Goal: Obtain resource: Obtain resource

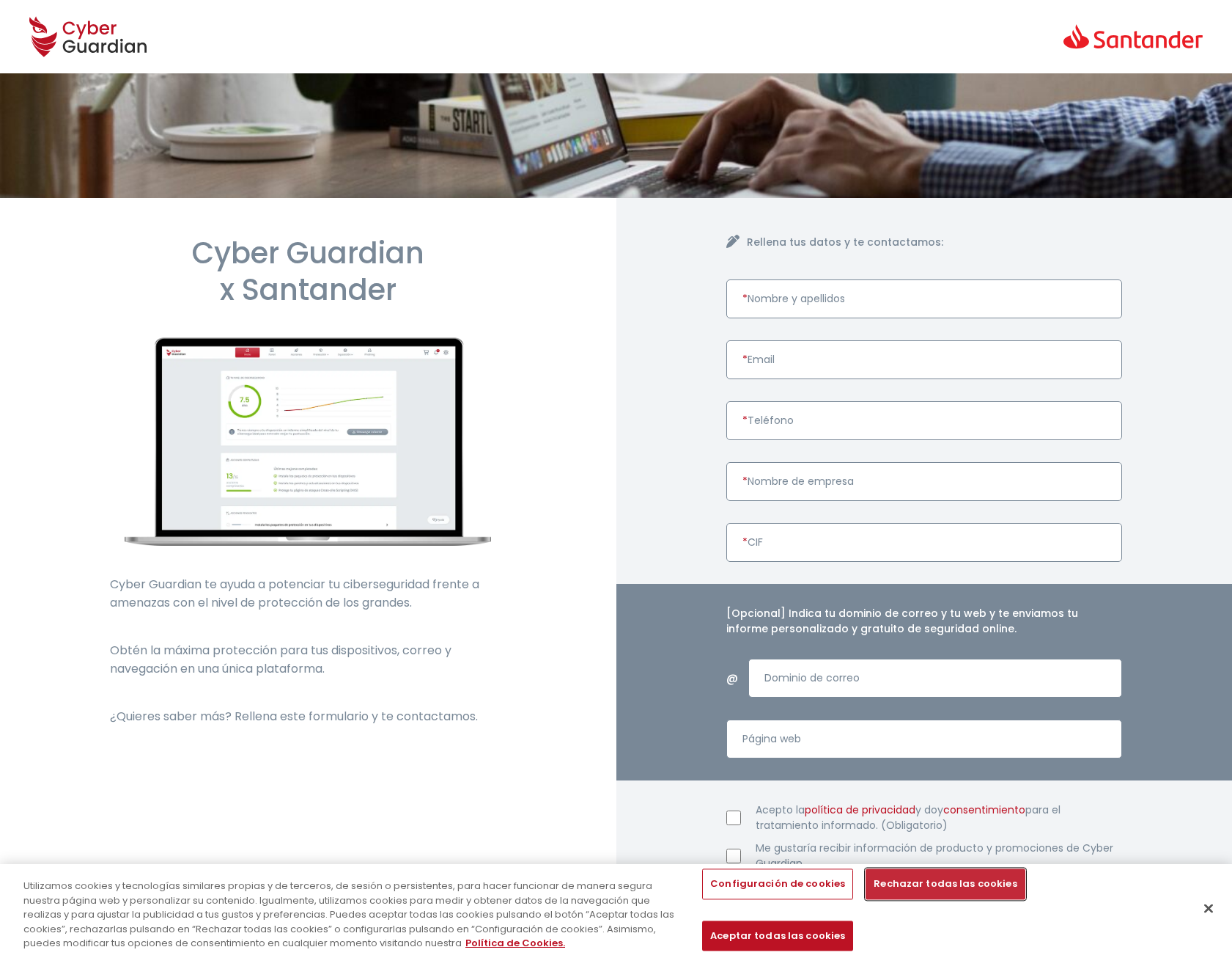
click at [956, 900] on button "Rechazar todas las cookies" at bounding box center [945, 885] width 159 height 31
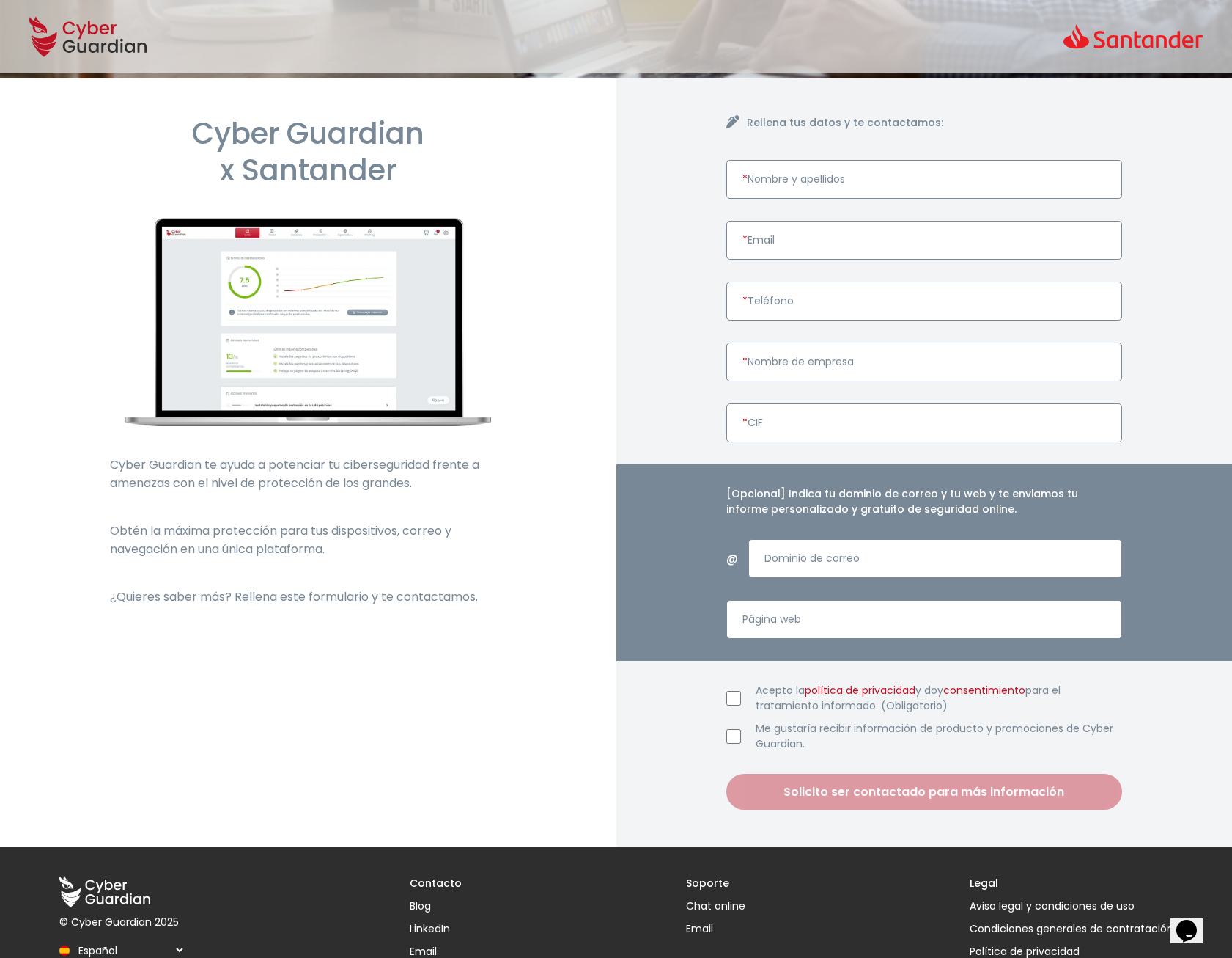
scroll to position [173, 0]
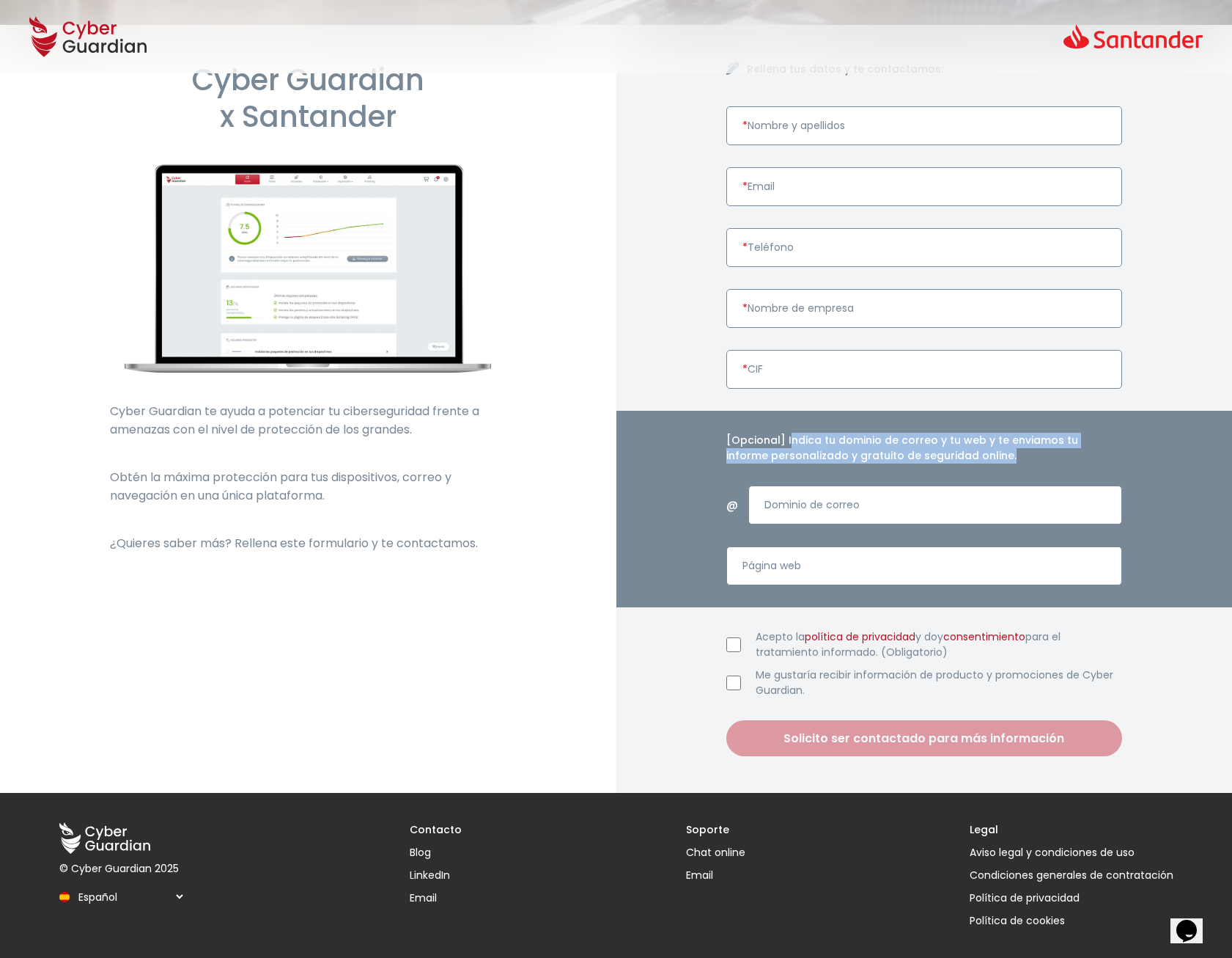
drag, startPoint x: 787, startPoint y: 439, endPoint x: 958, endPoint y: 458, distance: 172.1
click at [958, 458] on h4 "[Opcional] Indica tu dominio de correo y tu web y te enviamos tu informe person…" at bounding box center [925, 448] width 397 height 31
drag, startPoint x: 958, startPoint y: 458, endPoint x: 887, endPoint y: 454, distance: 71.1
click at [887, 454] on h4 "[Opcional] Indica tu dominio de correo y tu web y te enviamos tu informe person…" at bounding box center [925, 448] width 397 height 31
drag, startPoint x: 726, startPoint y: 439, endPoint x: 958, endPoint y: 455, distance: 232.6
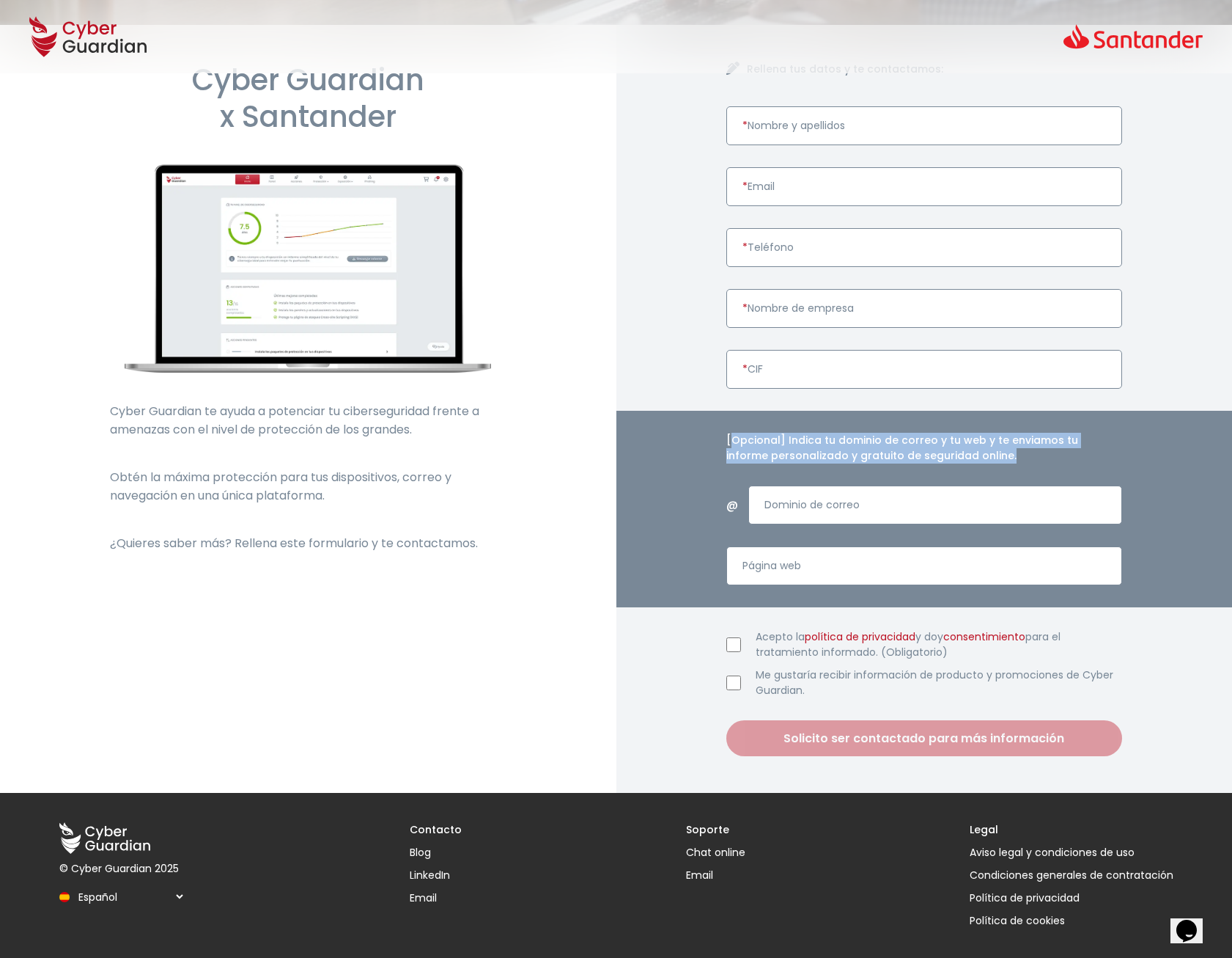
click at [958, 455] on h4 "[Opcional] Indica tu dominio de correo y tu web y te enviamos tu informe person…" at bounding box center [925, 448] width 397 height 31
drag, startPoint x: 958, startPoint y: 455, endPoint x: 914, endPoint y: 451, distance: 44.2
click at [914, 451] on h4 "[Opcional] Indica tu dominio de correo y tu web y te enviamos tu informe person…" at bounding box center [925, 448] width 397 height 31
drag, startPoint x: 782, startPoint y: 438, endPoint x: 958, endPoint y: 453, distance: 176.6
click at [958, 453] on h4 "[Opcional] Indica tu dominio de correo y tu web y te enviamos tu informe person…" at bounding box center [925, 448] width 397 height 31
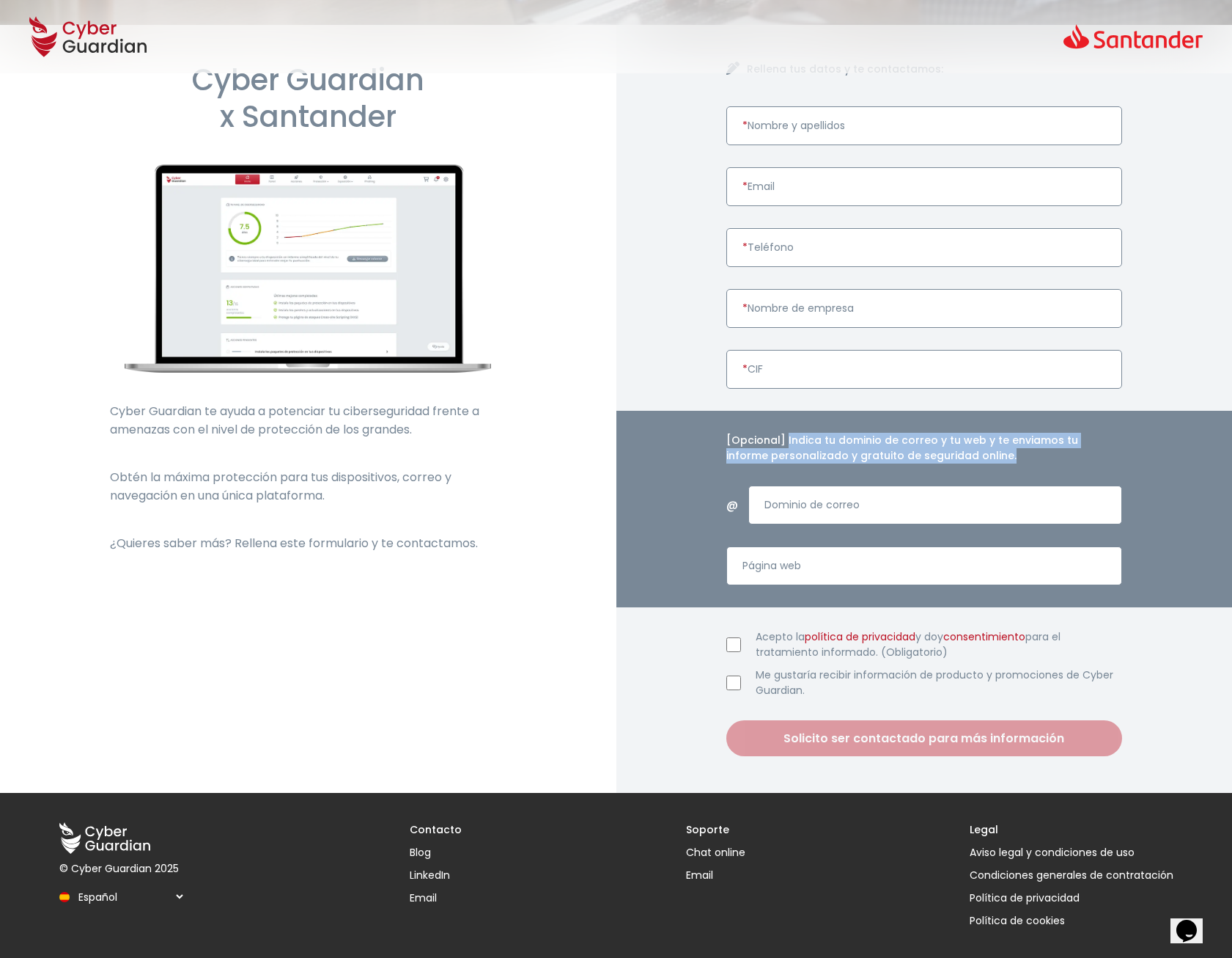
drag, startPoint x: 958, startPoint y: 453, endPoint x: 901, endPoint y: 447, distance: 57.3
click at [901, 447] on h4 "[Opcional] Indica tu dominio de correo y tu web y te enviamos tu informe person…" at bounding box center [925, 448] width 397 height 31
drag, startPoint x: 989, startPoint y: 456, endPoint x: 724, endPoint y: 442, distance: 265.4
click at [724, 442] on div "[Opcional] Indica tu dominio de correo y tu web y te enviamos tu informe person…" at bounding box center [925, 508] width 616 height 196
drag, startPoint x: 724, startPoint y: 442, endPoint x: 704, endPoint y: 446, distance: 20.4
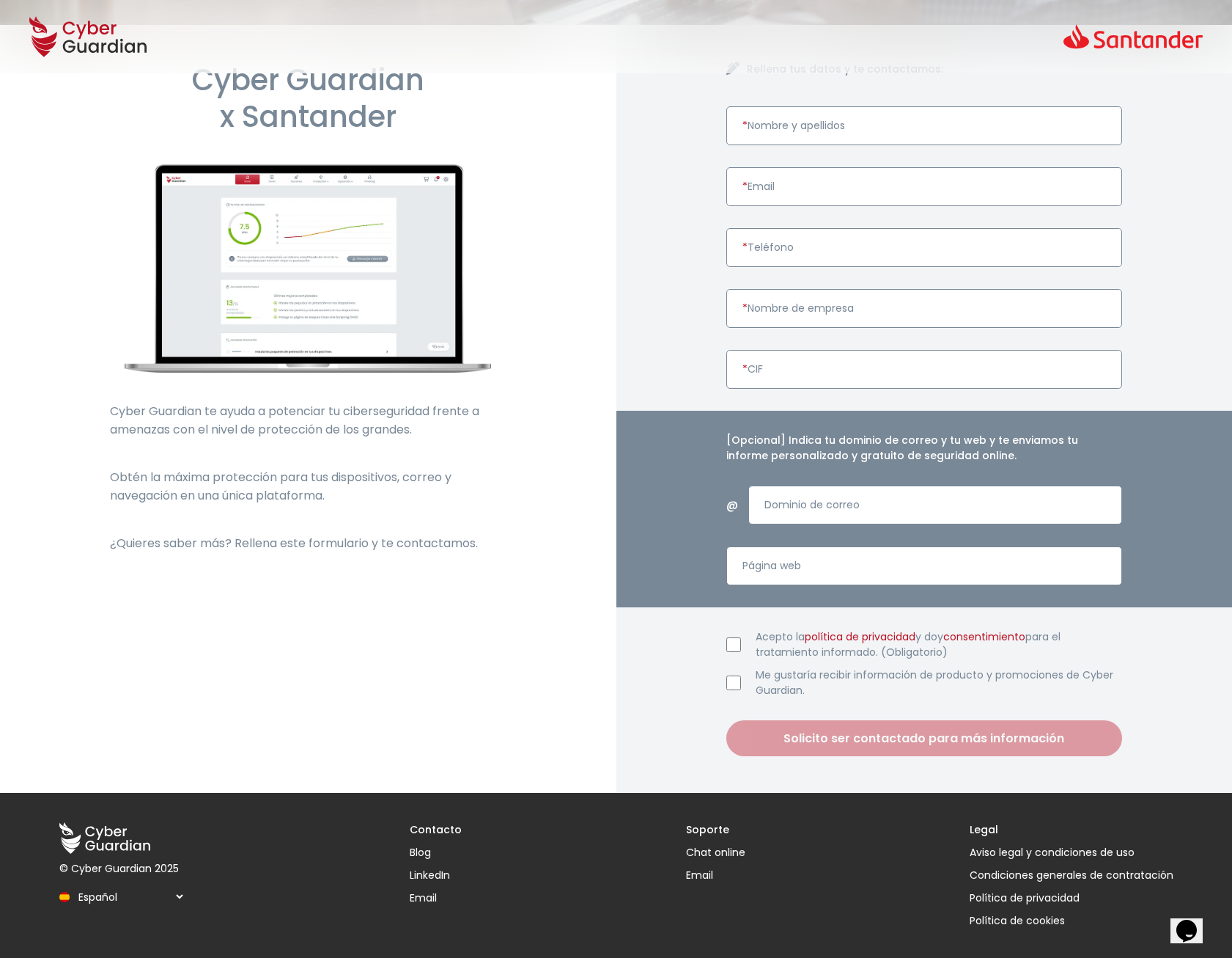
click at [704, 446] on div "[Opcional] Indica tu dominio de correo y tu web y te enviamos tu informe person…" at bounding box center [925, 508] width 616 height 196
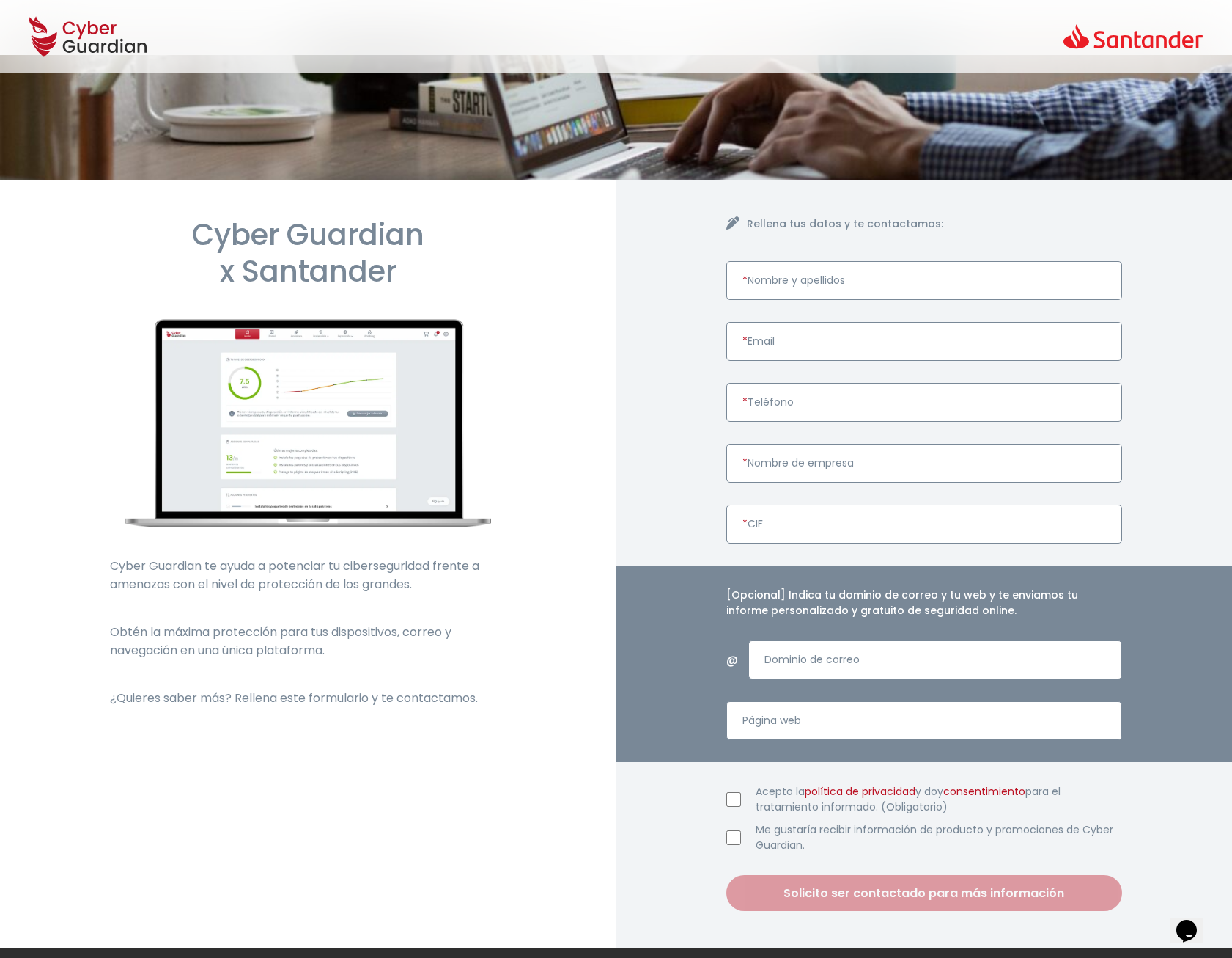
scroll to position [0, 0]
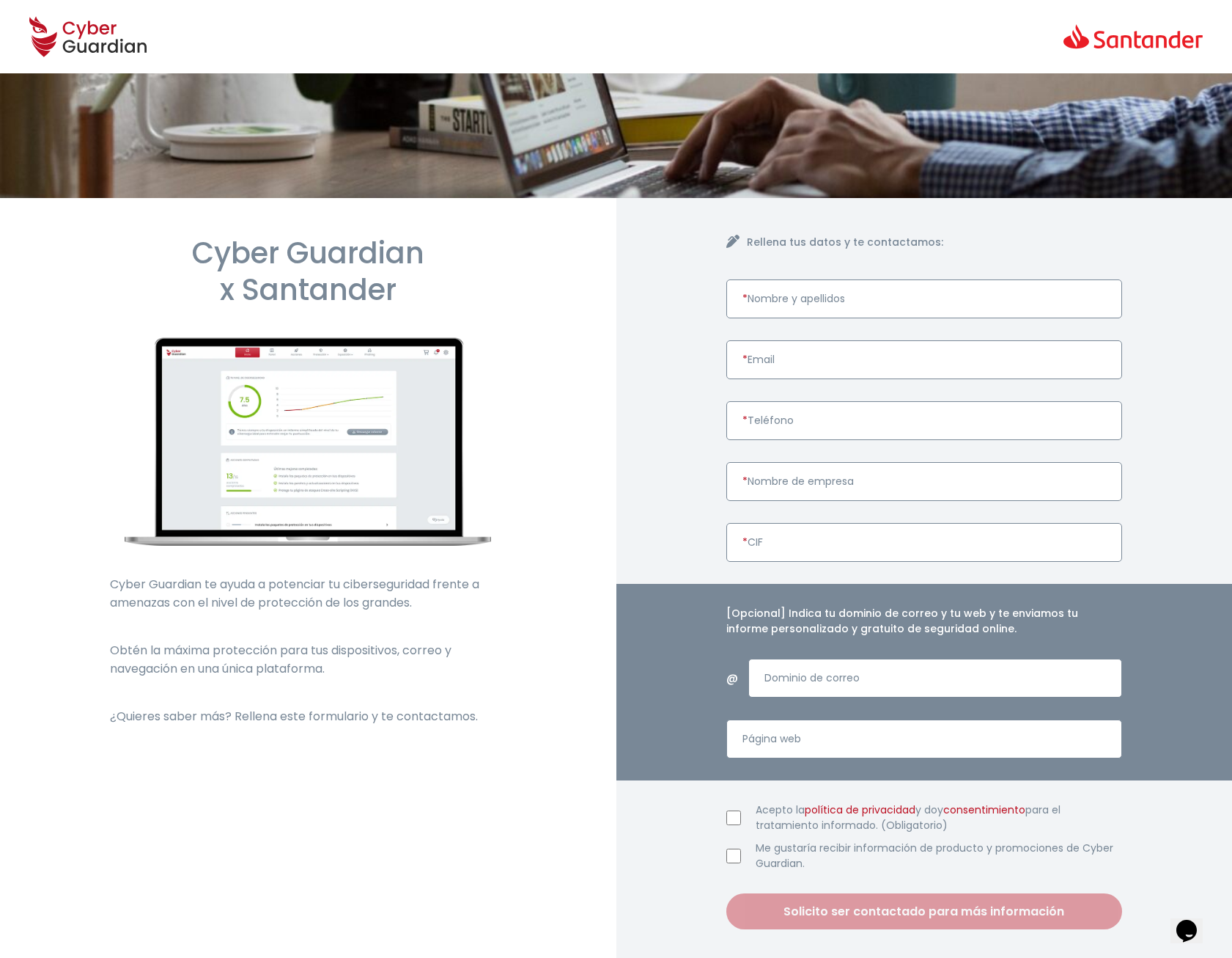
click at [813, 308] on input "* Nombre y apellidos" at bounding box center [925, 298] width 397 height 39
click at [1160, 303] on div "Rellena tus datos y te contactamos: * Nombre y apellidos * Email * Teléfono * N…" at bounding box center [925, 582] width 616 height 768
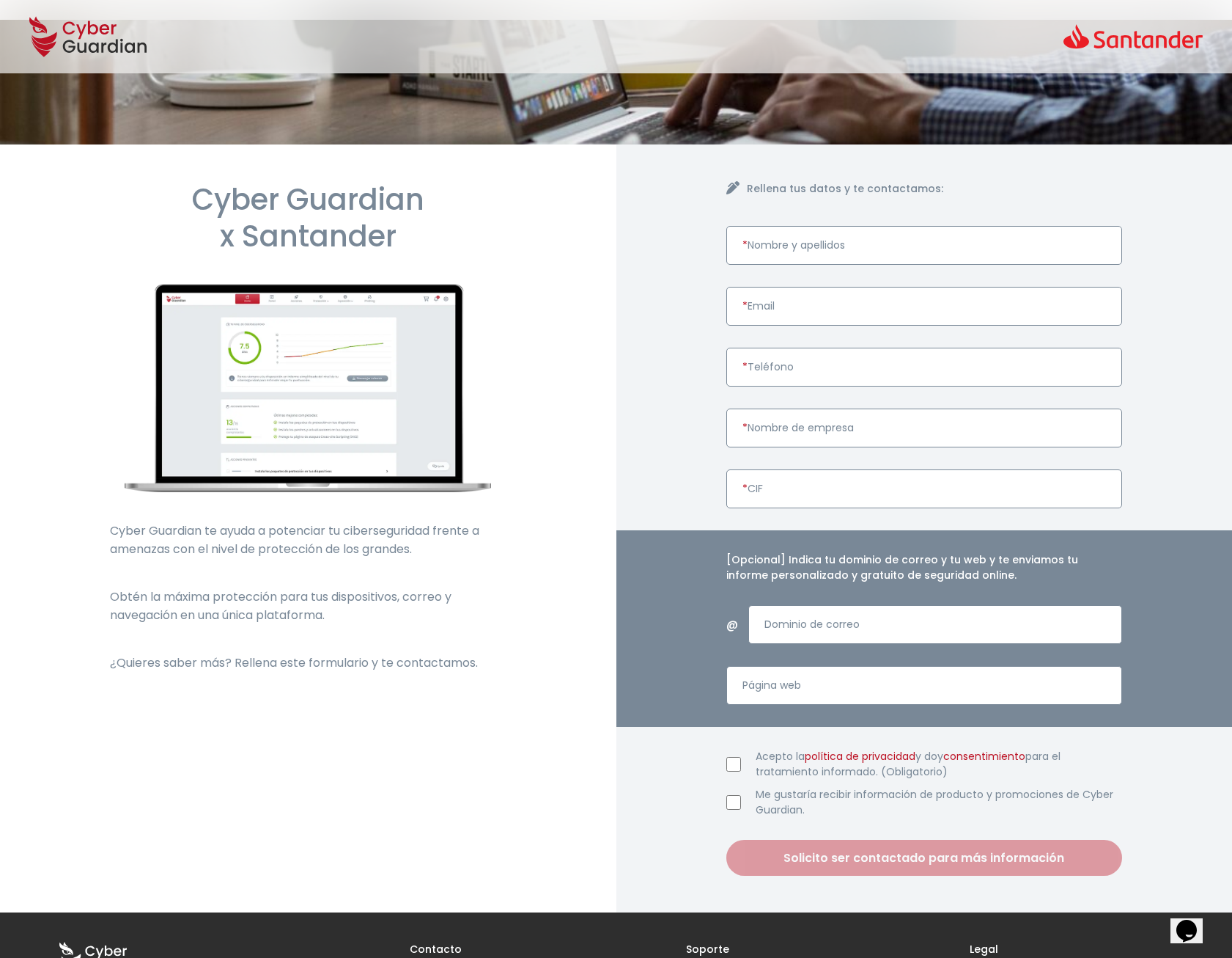
scroll to position [173, 0]
